Goal: Browse casually

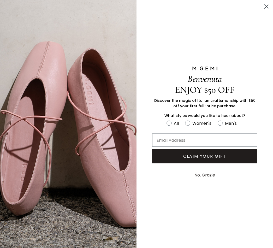
click at [270, 2] on div "Benvenuta ENJOY $50 OFF Discover the magic of Italian craftsmanship with $50 of…" at bounding box center [205, 124] width 137 height 248
click at [267, 8] on circle "Close dialog" at bounding box center [266, 6] width 9 height 9
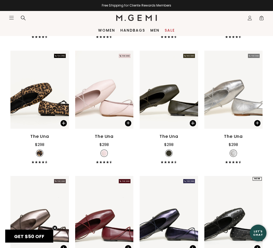
scroll to position [471, 0]
click at [110, 31] on link "Women" at bounding box center [106, 30] width 17 height 4
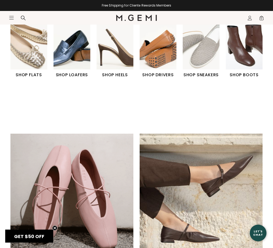
scroll to position [176, 0]
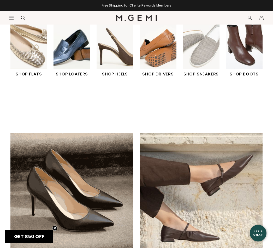
click at [248, 57] on img "6 / 6" at bounding box center [244, 46] width 37 height 46
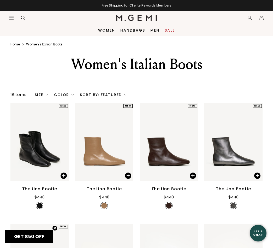
click at [113, 28] on link "Women" at bounding box center [106, 30] width 17 height 4
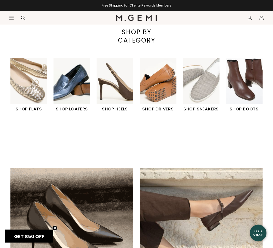
scroll to position [142, 0]
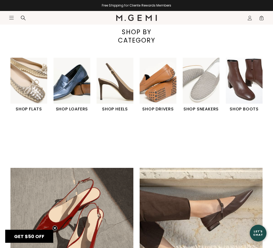
click at [204, 89] on img "5 / 6" at bounding box center [201, 81] width 37 height 46
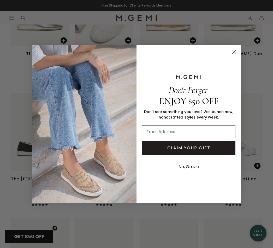
scroll to position [269, 0]
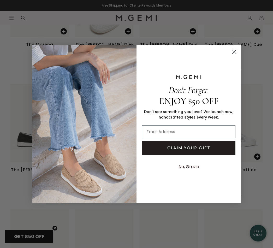
click at [236, 56] on circle "Close dialog" at bounding box center [234, 52] width 9 height 9
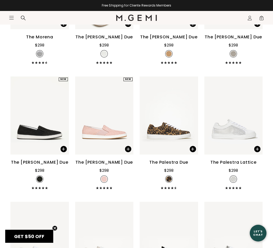
scroll to position [278, 0]
